Goal: Information Seeking & Learning: Learn about a topic

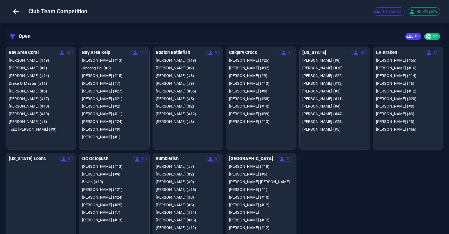
click at [158, 88] on li "[PERSON_NAME] (#35)" at bounding box center [188, 92] width 64 height 8
click at [192, 187] on li "[PERSON_NAME] (#15)" at bounding box center [188, 190] width 64 height 8
click at [182, 110] on li "[PERSON_NAME] (#2)" at bounding box center [188, 107] width 64 height 8
click at [22, 16] on button "button" at bounding box center [16, 12] width 14 height 14
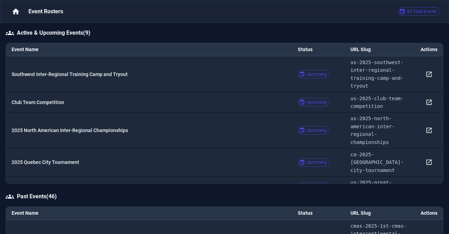
click at [18, 77] on p "Southwest Inter-Regional Training Camp and Tryout" at bounding box center [149, 75] width 275 height 8
click at [22, 129] on p "2025 North American Inter-Regional Championships" at bounding box center [149, 131] width 275 height 8
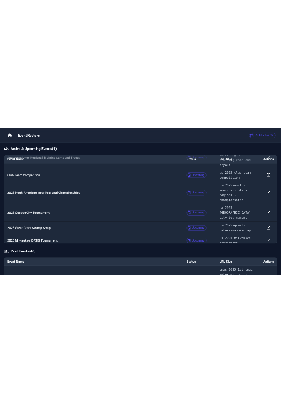
scroll to position [20, 0]
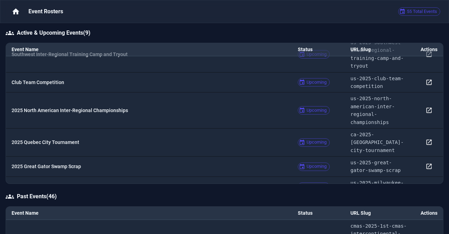
click at [39, 139] on p "2025 Quebec City Tournament" at bounding box center [149, 143] width 275 height 8
